Goal: Task Accomplishment & Management: Manage account settings

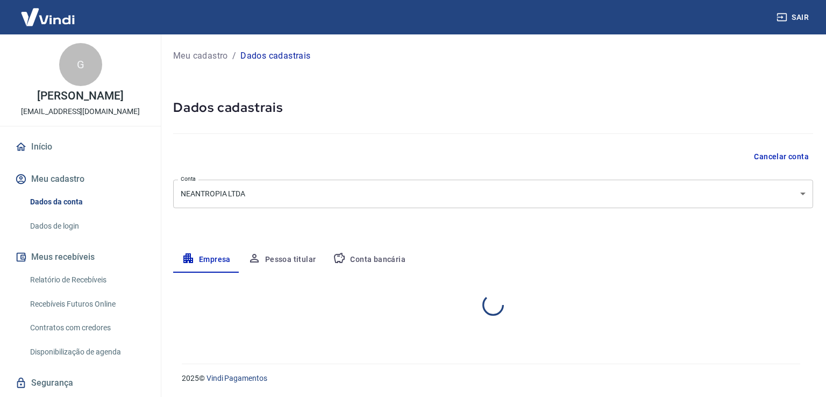
select select "PR"
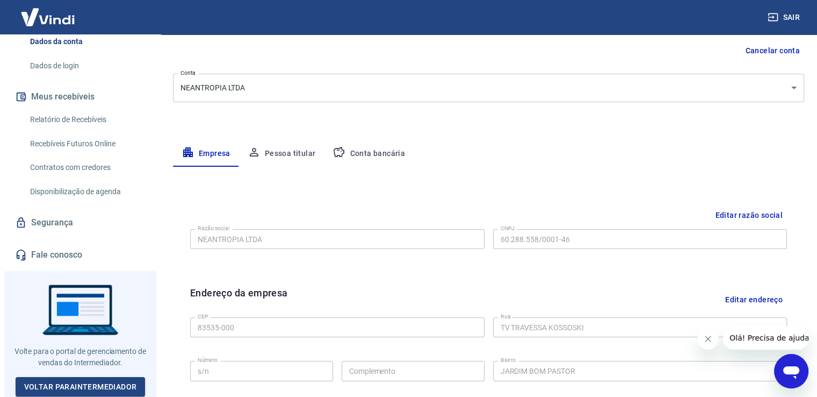
scroll to position [107, 0]
click at [303, 154] on button "Pessoa titular" at bounding box center [281, 152] width 85 height 26
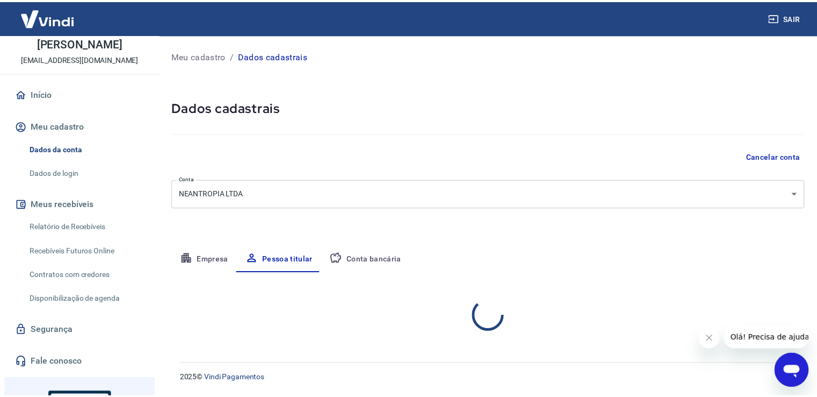
scroll to position [0, 0]
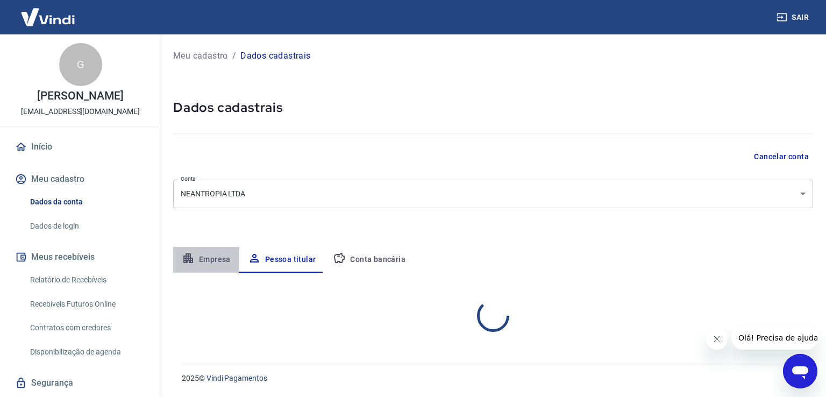
click at [215, 259] on button "Empresa" at bounding box center [206, 260] width 66 height 26
click at [279, 263] on button "Pessoa titular" at bounding box center [281, 260] width 85 height 26
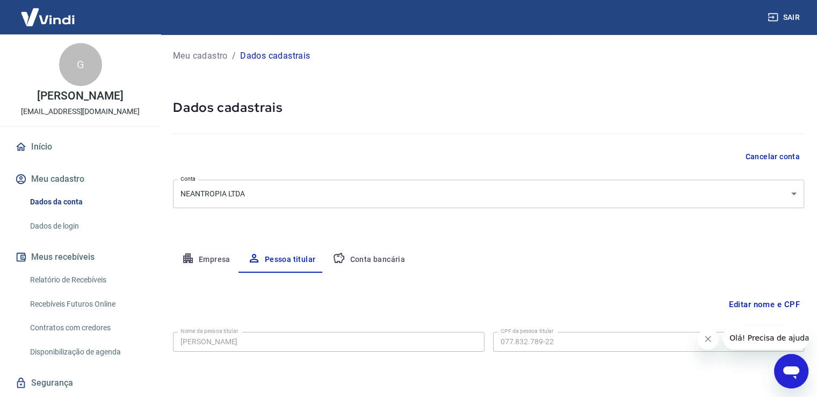
click at [220, 268] on button "Empresa" at bounding box center [206, 260] width 66 height 26
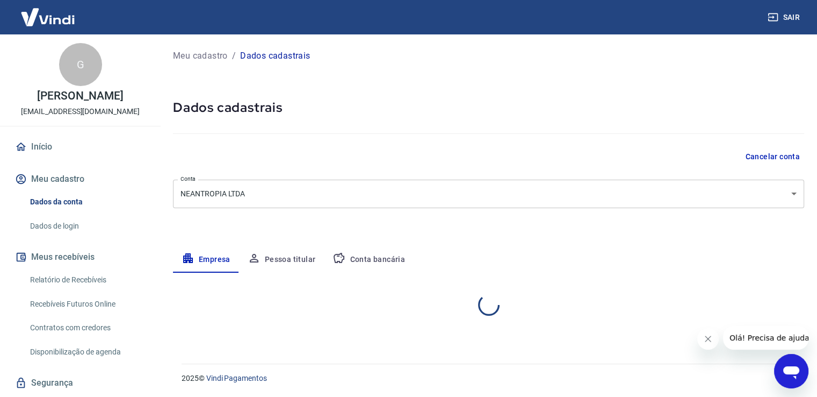
select select "PR"
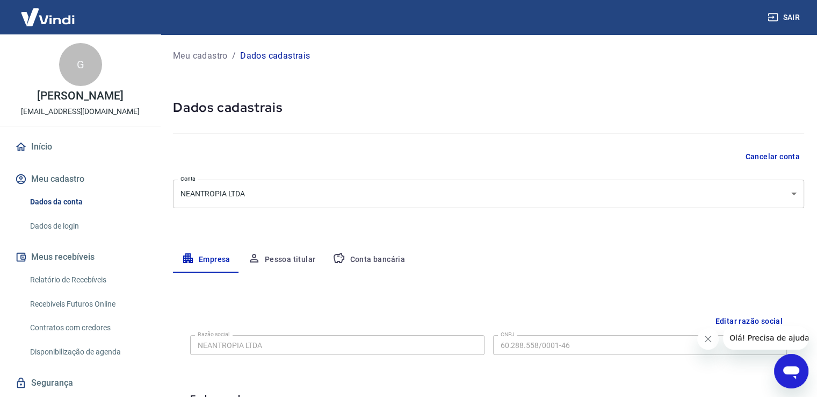
click at [291, 262] on button "Pessoa titular" at bounding box center [281, 260] width 85 height 26
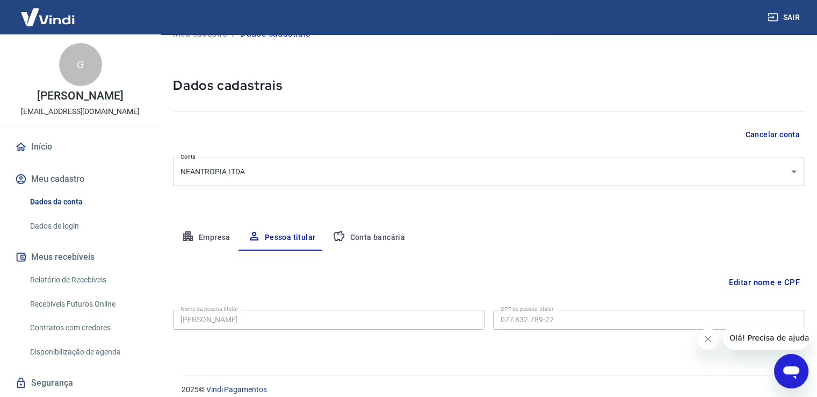
scroll to position [33, 0]
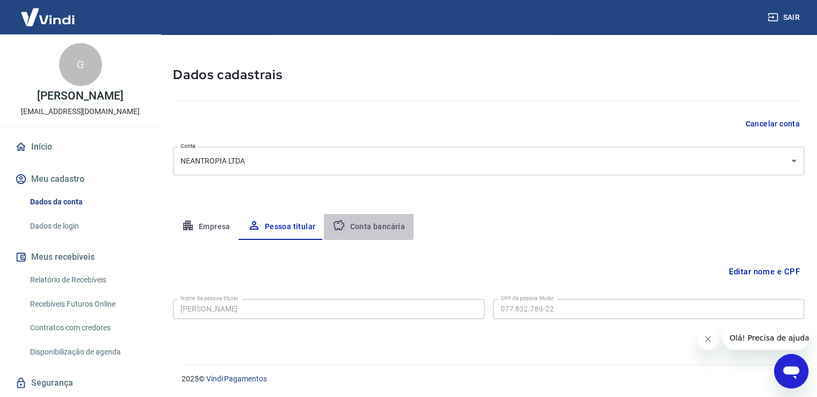
click at [360, 225] on button "Conta bancária" at bounding box center [369, 227] width 90 height 26
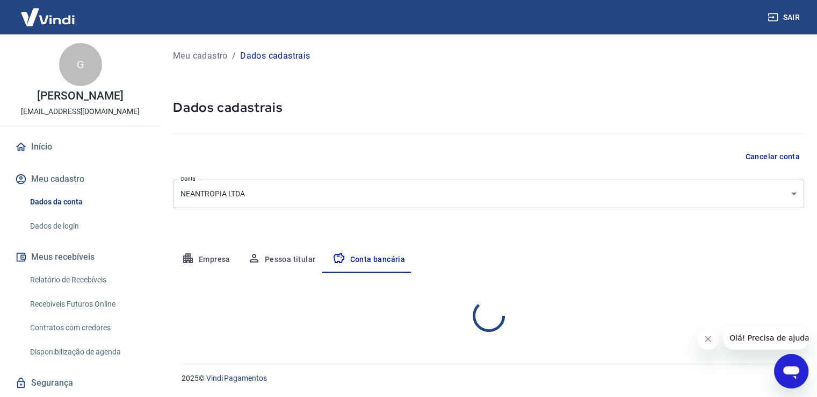
select select "1"
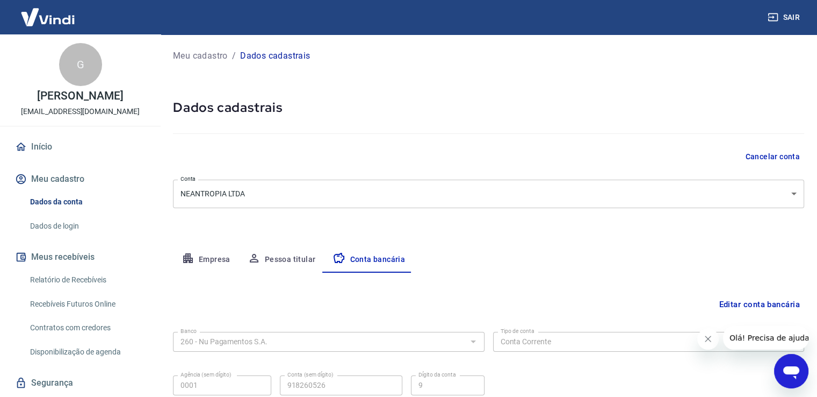
click at [260, 255] on button "Pessoa titular" at bounding box center [281, 260] width 85 height 26
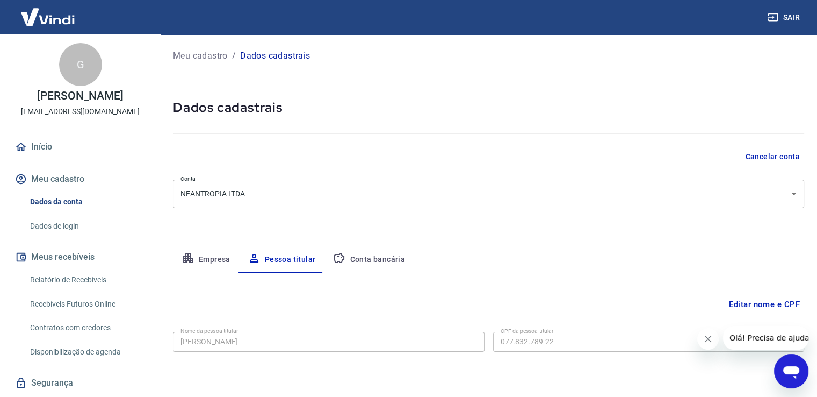
click at [226, 261] on button "Empresa" at bounding box center [206, 260] width 66 height 26
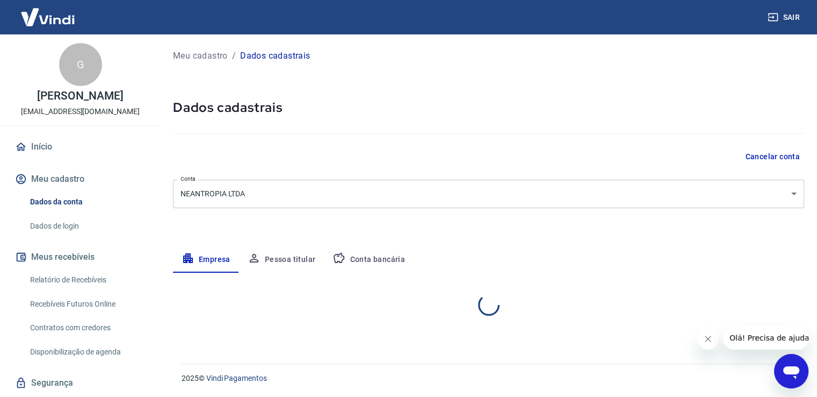
select select "PR"
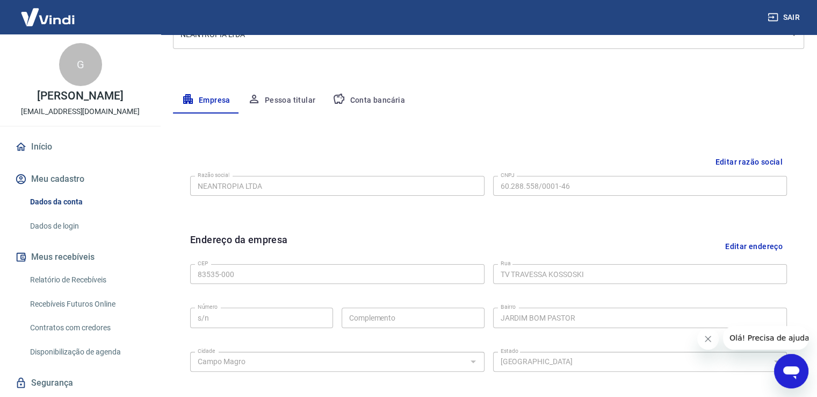
scroll to position [161, 0]
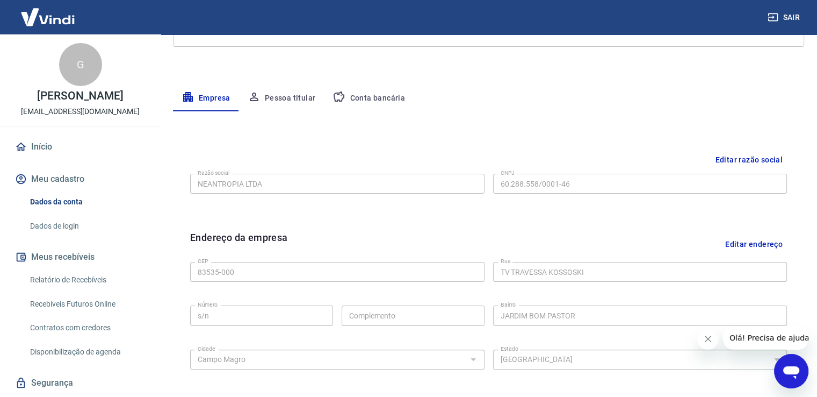
click at [374, 101] on button "Conta bancária" at bounding box center [369, 98] width 90 height 26
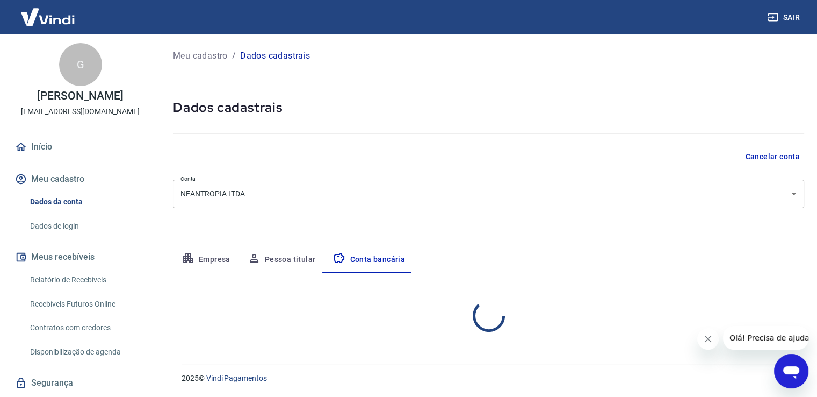
scroll to position [0, 0]
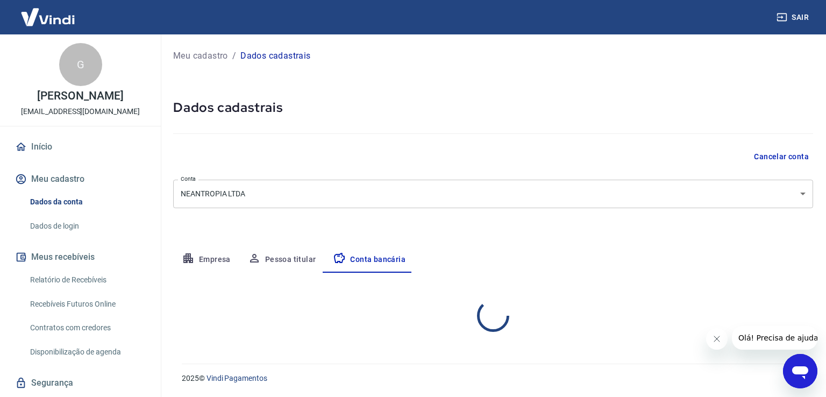
click at [73, 222] on link "Dados de login" at bounding box center [87, 226] width 122 height 22
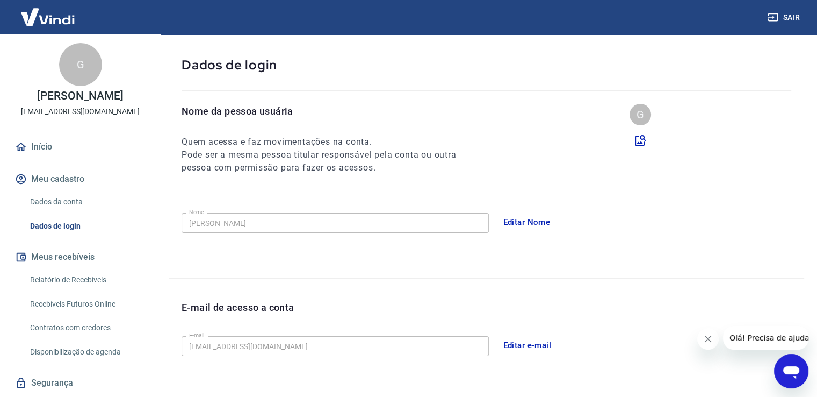
scroll to position [161, 0]
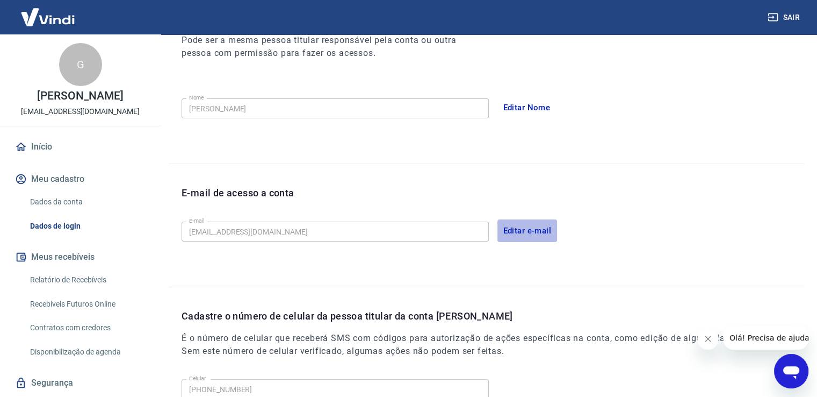
click at [545, 235] on button "Editar e-mail" at bounding box center [528, 230] width 60 height 23
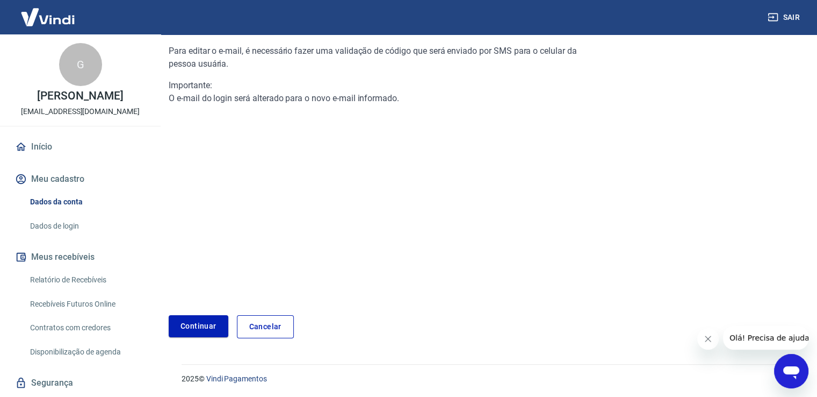
click at [282, 325] on link "Cancelar" at bounding box center [265, 326] width 57 height 23
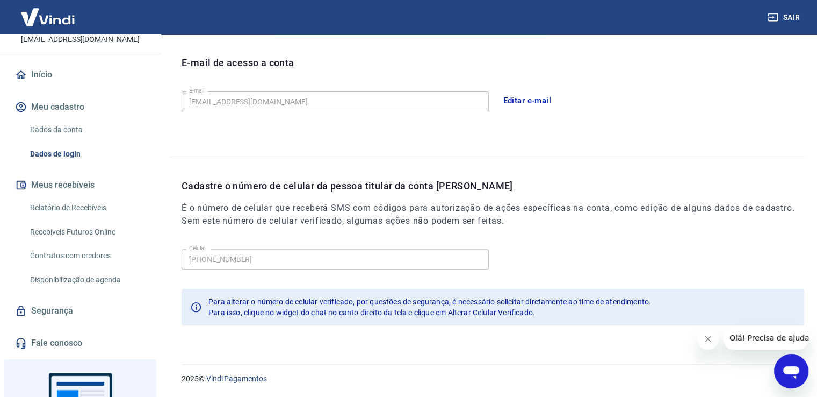
scroll to position [54, 0]
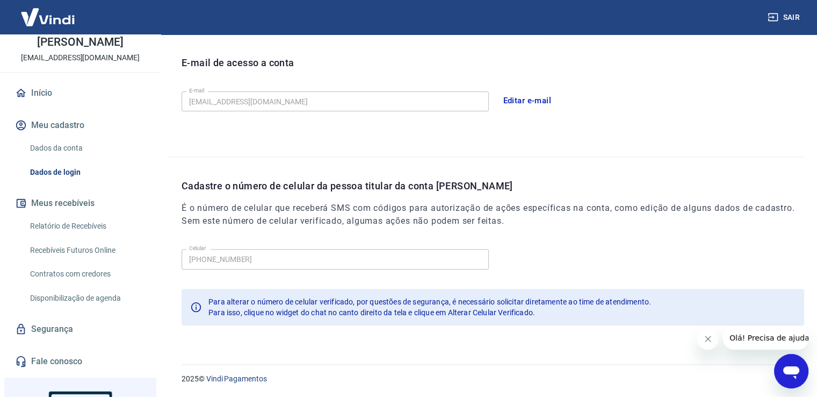
click at [51, 328] on link "Segurança" at bounding box center [80, 329] width 135 height 24
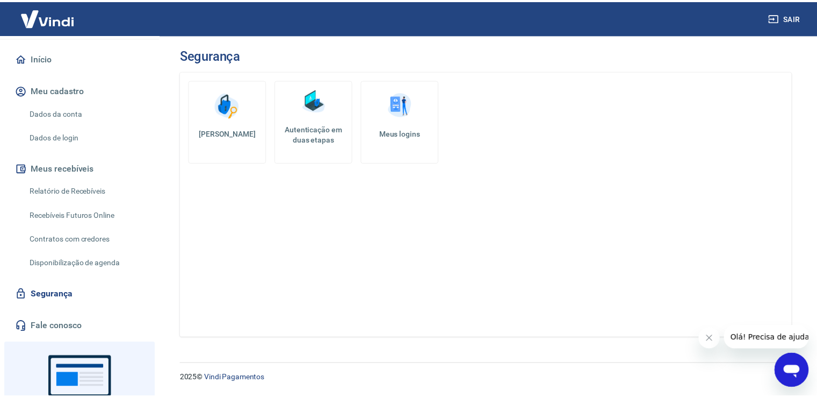
scroll to position [107, 0]
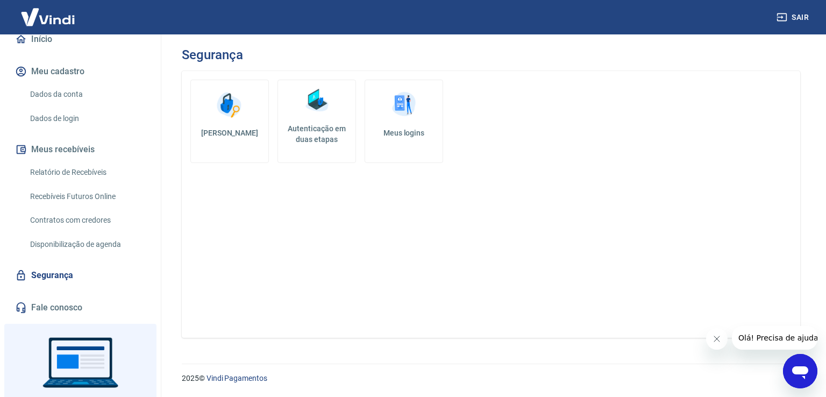
click at [245, 112] on img at bounding box center [229, 105] width 32 height 32
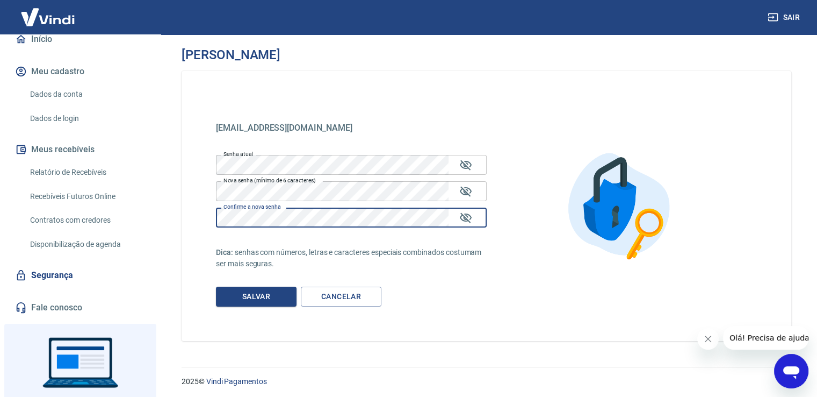
click at [258, 213] on div "Confirme a nova senha Confirme a nova senha" at bounding box center [351, 217] width 271 height 20
click at [468, 190] on icon "Mostrar/esconder senha" at bounding box center [466, 191] width 12 height 10
click at [468, 190] on icon "Mostrar/esconder senha" at bounding box center [466, 191] width 12 height 8
click at [471, 168] on icon "Mostrar/esconder senha" at bounding box center [466, 165] width 13 height 13
click at [470, 168] on icon "Mostrar/esconder senha" at bounding box center [466, 165] width 13 height 13
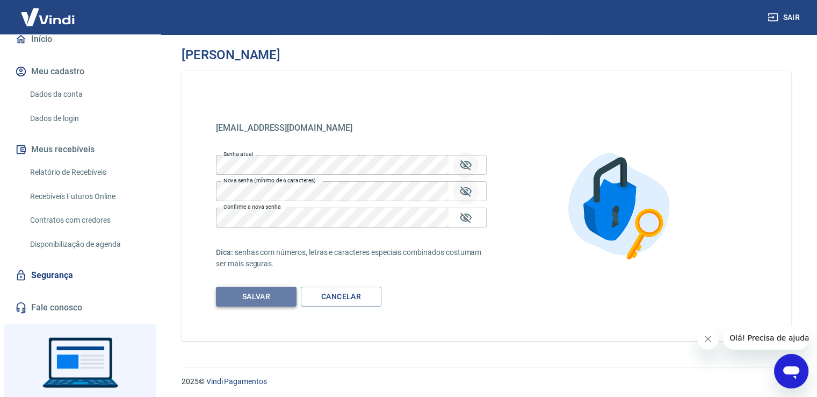
click at [275, 298] on button "Salvar" at bounding box center [256, 296] width 81 height 20
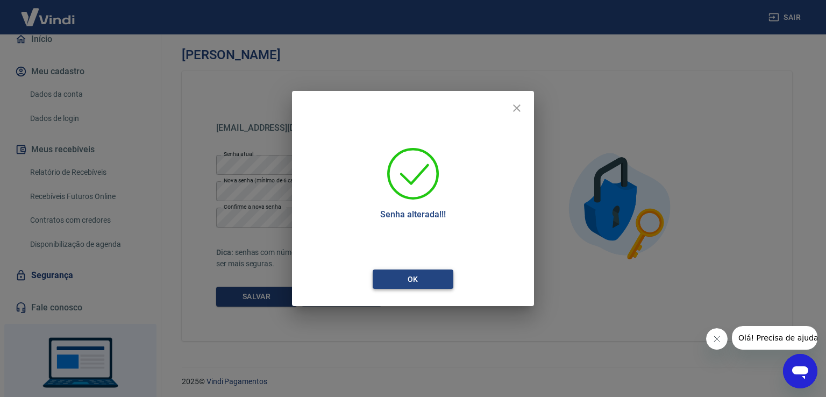
click at [433, 278] on button "Ok" at bounding box center [412, 279] width 81 height 20
